Goal: Information Seeking & Learning: Compare options

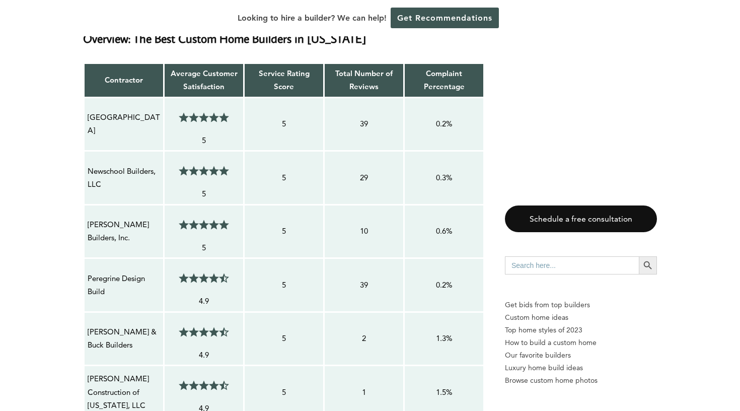
scroll to position [810, 0]
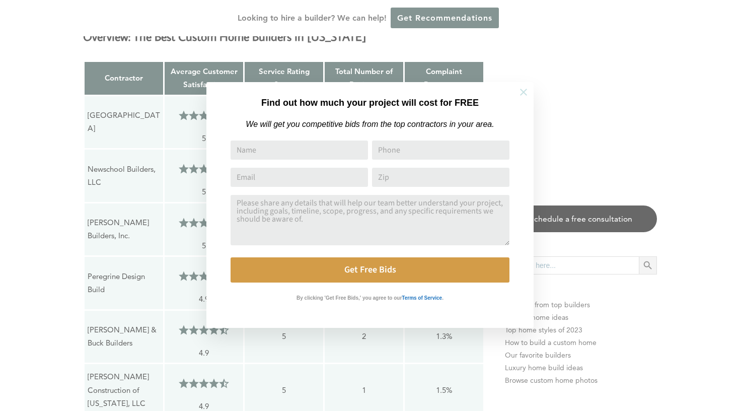
click at [523, 95] on icon at bounding box center [523, 92] width 11 height 11
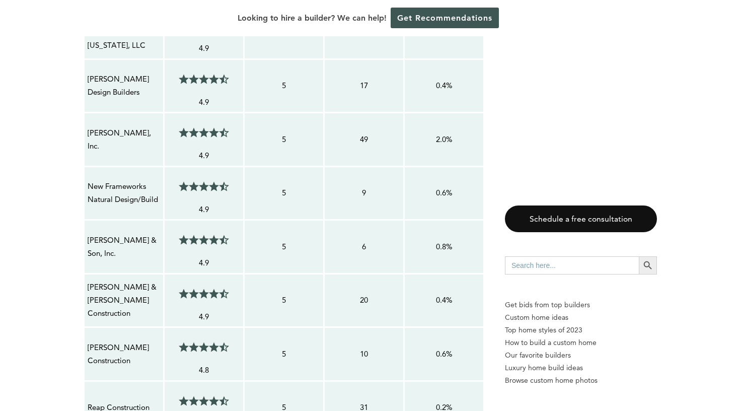
scroll to position [1169, 0]
drag, startPoint x: 101, startPoint y: 248, endPoint x: 86, endPoint y: 230, distance: 22.8
click at [86, 230] on td "[PERSON_NAME] & Son, Inc." at bounding box center [124, 246] width 80 height 54
copy p "[PERSON_NAME] & Son, Inc."
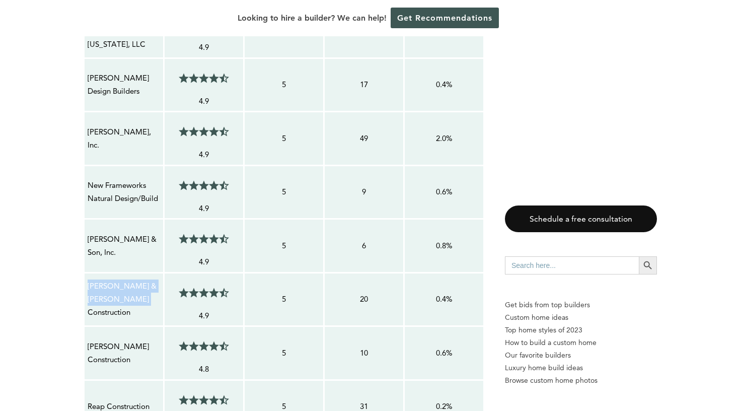
drag, startPoint x: 132, startPoint y: 302, endPoint x: 88, endPoint y: 287, distance: 46.1
click at [88, 287] on p "[PERSON_NAME] & [PERSON_NAME] Construction" at bounding box center [124, 299] width 72 height 40
copy p "[PERSON_NAME] & [PERSON_NAME] Construction"
drag, startPoint x: 131, startPoint y: 354, endPoint x: 86, endPoint y: 340, distance: 46.8
click at [86, 340] on td "[PERSON_NAME] Construction" at bounding box center [124, 353] width 80 height 54
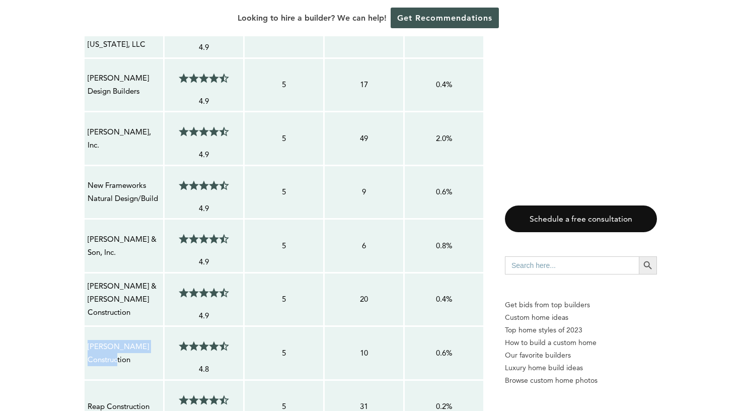
copy p "[PERSON_NAME] Construction"
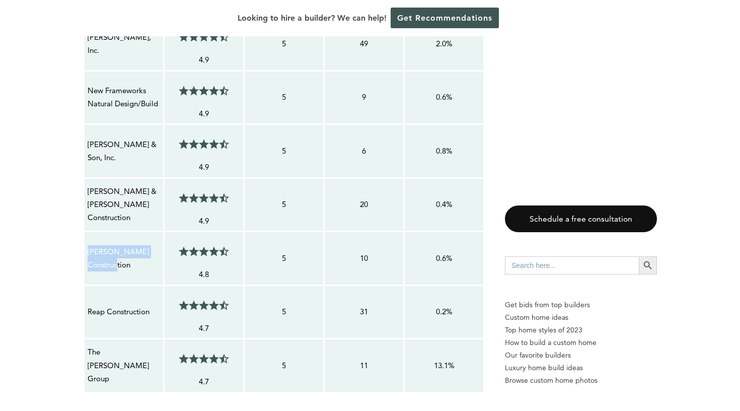
scroll to position [1266, 0]
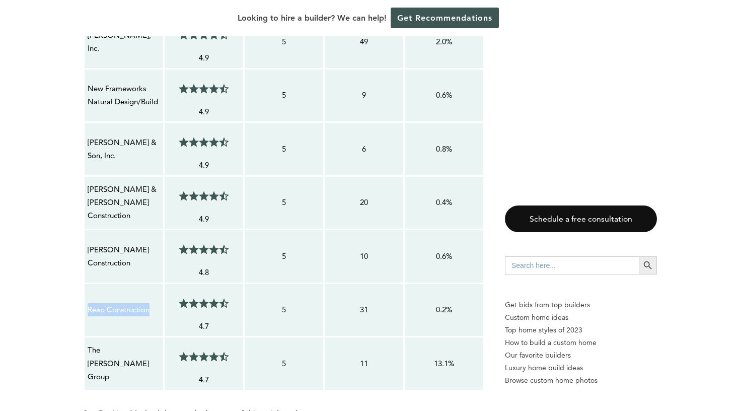
drag, startPoint x: 148, startPoint y: 306, endPoint x: 90, endPoint y: 304, distance: 58.4
click at [90, 304] on p "Reap Construction" at bounding box center [124, 309] width 72 height 13
copy p "Reap Construction"
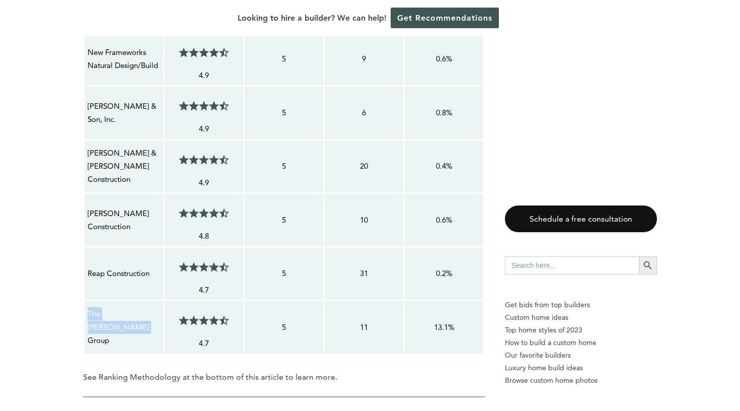
drag, startPoint x: 112, startPoint y: 329, endPoint x: 89, endPoint y: 316, distance: 25.9
click at [89, 316] on p "The [PERSON_NAME] Group" at bounding box center [124, 327] width 72 height 40
copy p "The [PERSON_NAME] Group"
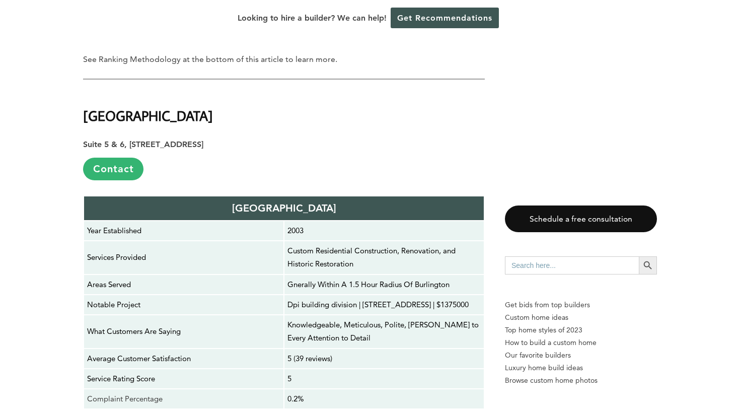
scroll to position [1618, 0]
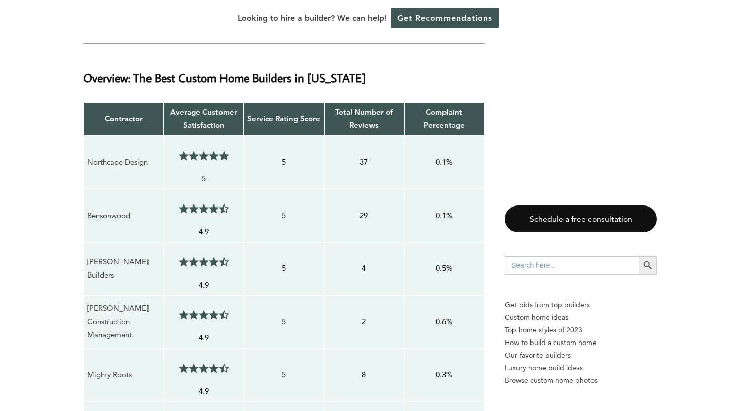
scroll to position [658, 0]
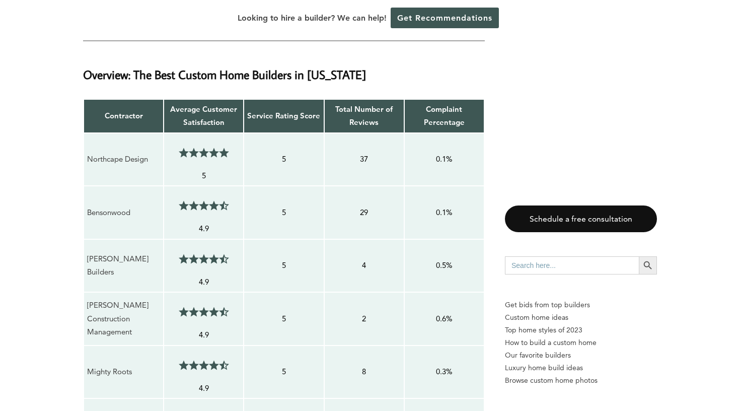
click at [135, 158] on p "Northcape Design" at bounding box center [123, 158] width 73 height 13
click at [137, 159] on p "Northcape Design" at bounding box center [123, 158] width 73 height 13
drag, startPoint x: 149, startPoint y: 159, endPoint x: 85, endPoint y: 146, distance: 65.0
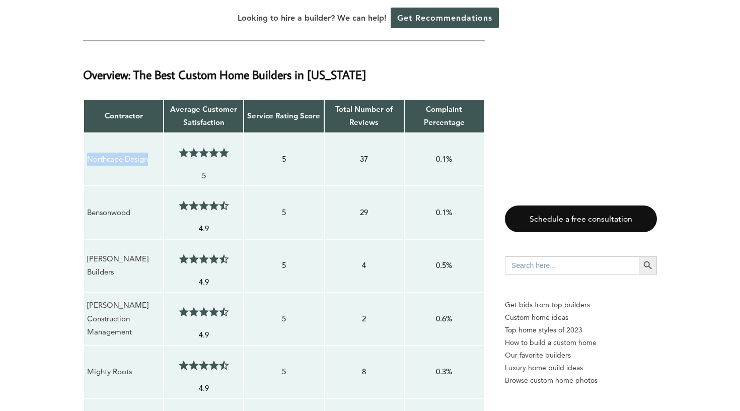
click at [85, 146] on td "Northcape Design" at bounding box center [124, 159] width 80 height 53
copy p "Northcape Design"
drag, startPoint x: 131, startPoint y: 213, endPoint x: 89, endPoint y: 209, distance: 42.5
click at [89, 209] on p "Bensonwood" at bounding box center [123, 212] width 73 height 13
copy p "Bensonwood"
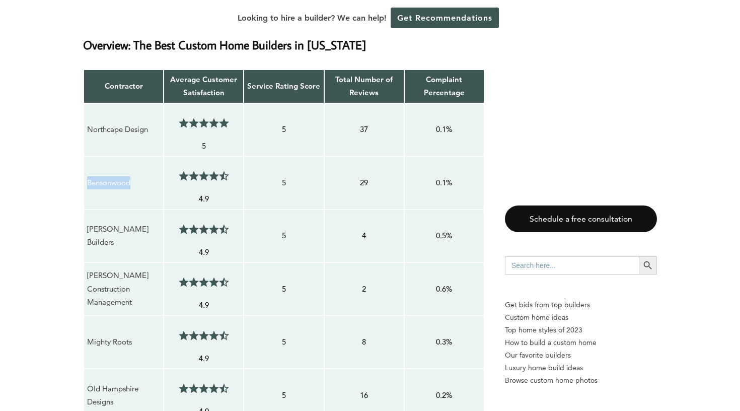
scroll to position [693, 0]
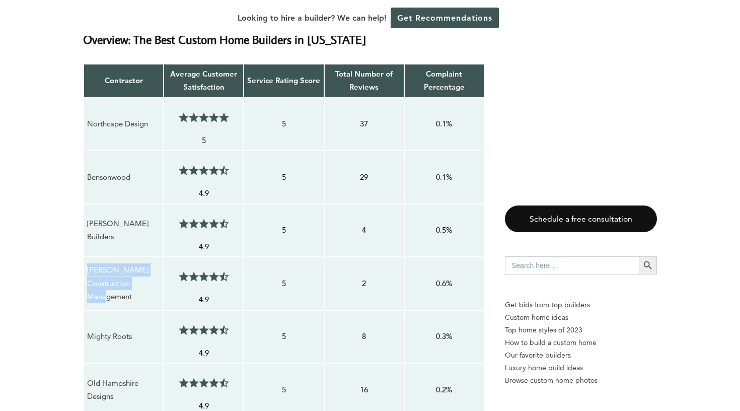
drag, startPoint x: 133, startPoint y: 294, endPoint x: 89, endPoint y: 268, distance: 51.6
click at [89, 268] on p "Cormack Construction Management" at bounding box center [123, 283] width 73 height 40
copy p "Cormack Construction Management"
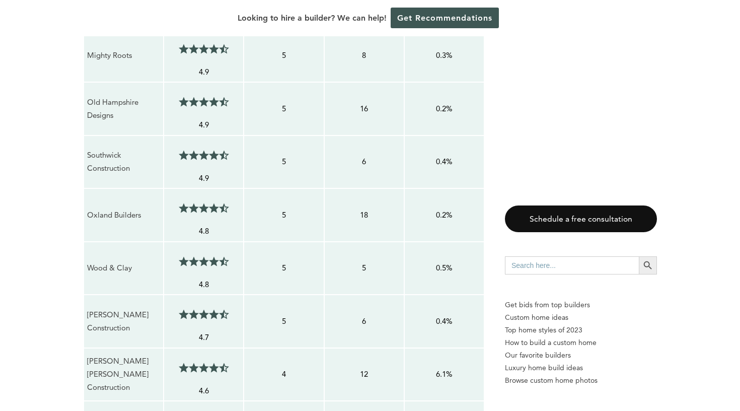
scroll to position [976, 0]
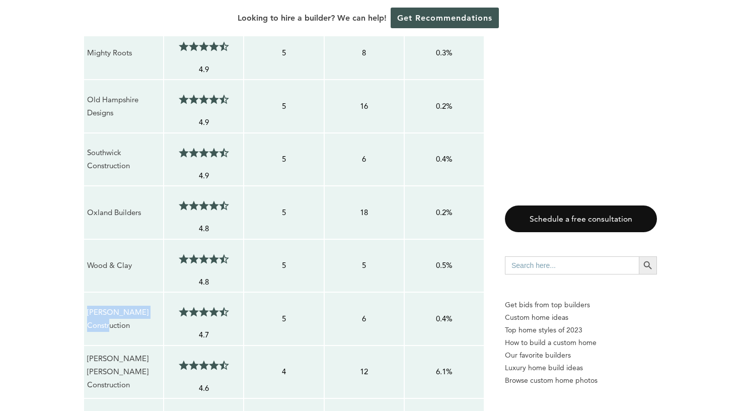
drag, startPoint x: 153, startPoint y: 316, endPoint x: 89, endPoint y: 310, distance: 65.2
click at [89, 310] on p "Cargill Construction" at bounding box center [123, 318] width 73 height 27
copy p "Cargill Construction"
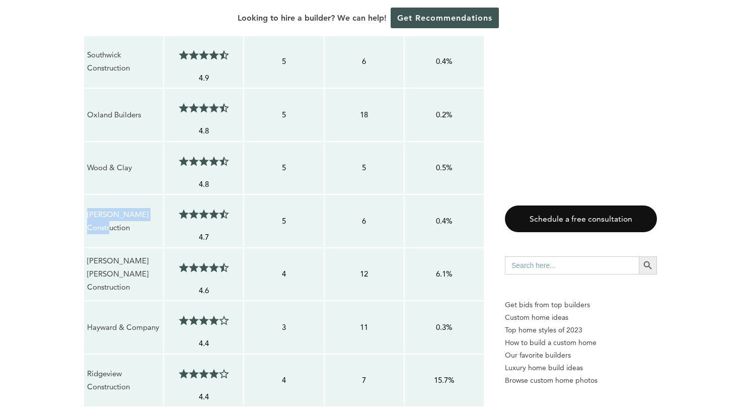
scroll to position [1081, 0]
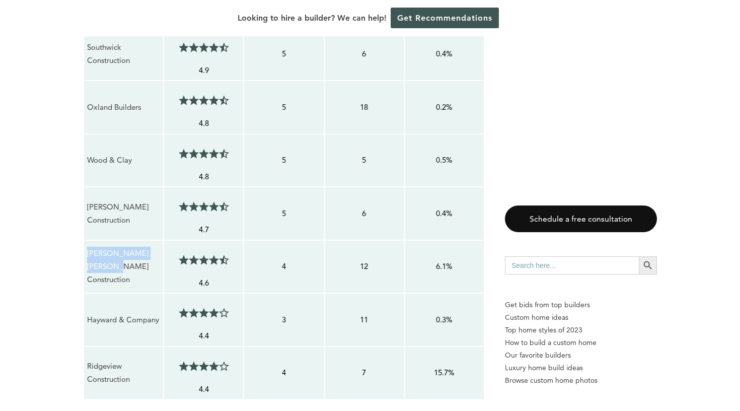
drag, startPoint x: 129, startPoint y: 269, endPoint x: 84, endPoint y: 257, distance: 46.7
click at [84, 257] on td "Cobb HIll Construction" at bounding box center [124, 266] width 80 height 53
copy p "Cobb HIll Construction"
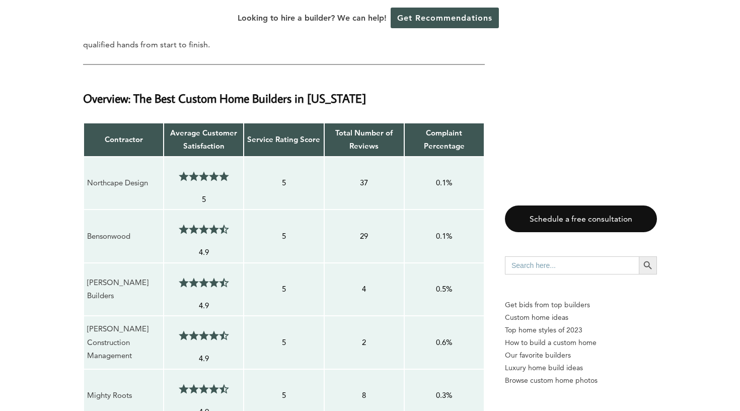
scroll to position [615, 0]
